Goal: Information Seeking & Learning: Check status

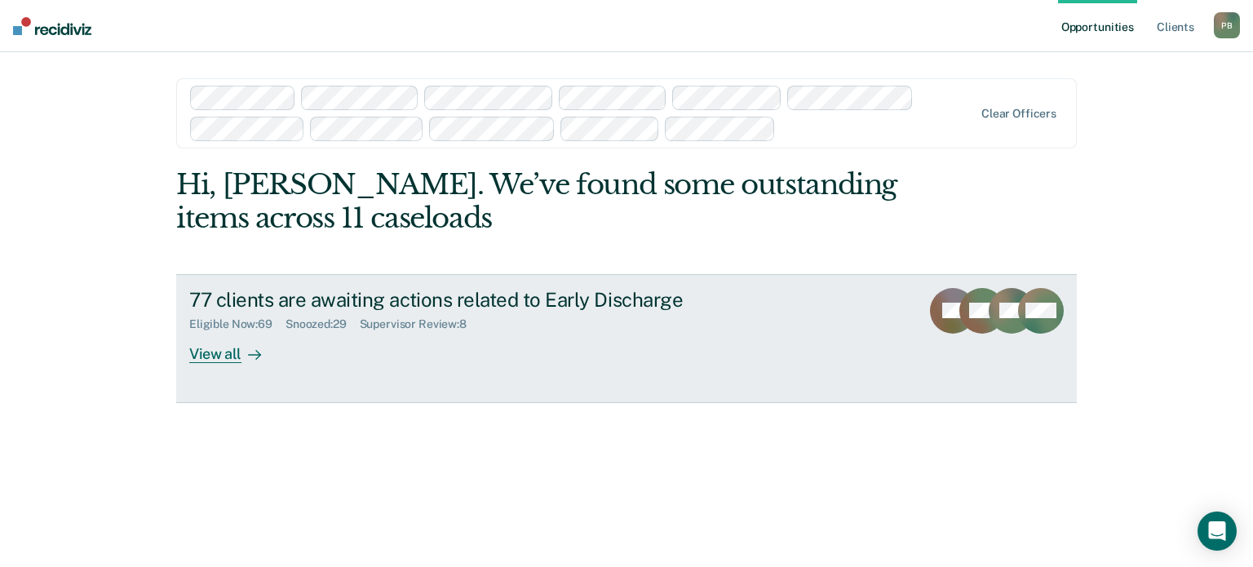
click at [224, 357] on div "View all" at bounding box center [234, 347] width 91 height 32
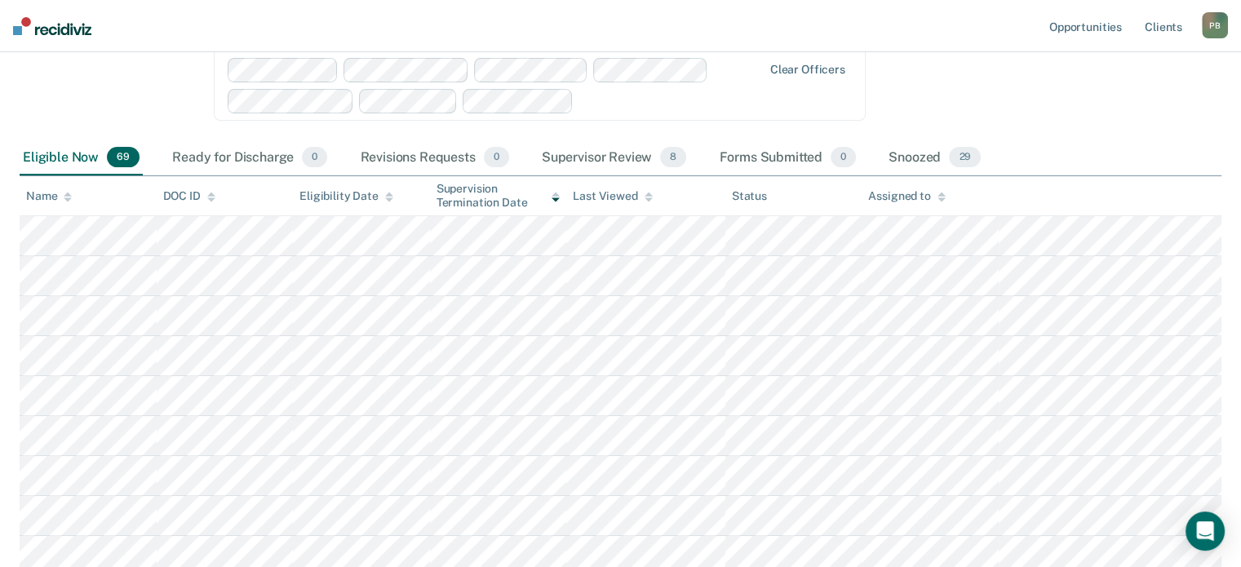
scroll to position [163, 0]
